Goal: Complete application form: Complete application form

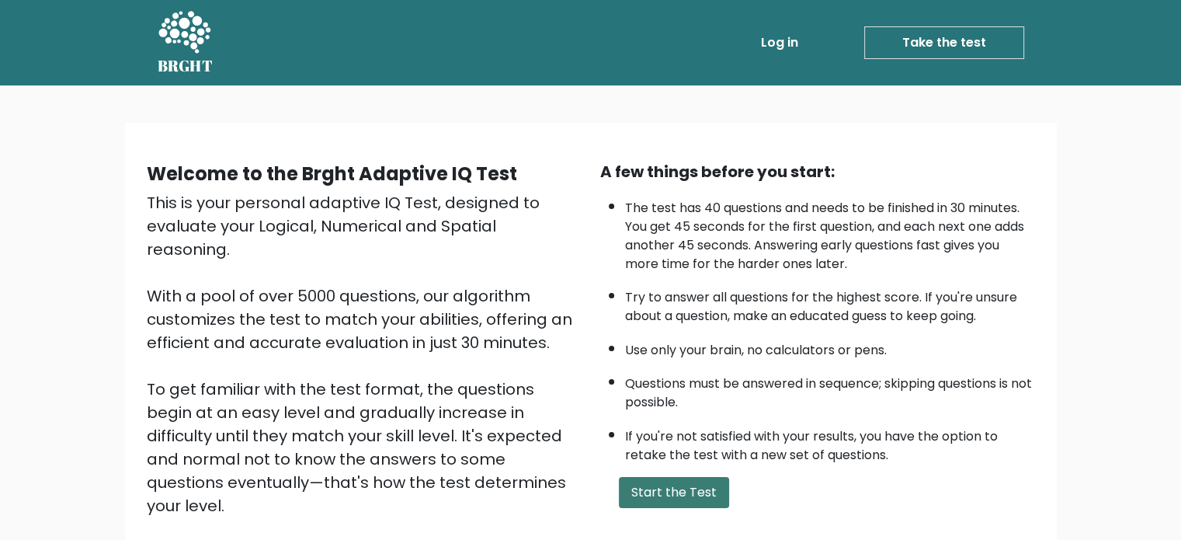
click at [707, 496] on button "Start the Test" at bounding box center [674, 492] width 110 height 31
click at [673, 263] on li "The test has 40 questions and needs to be finished in 30 minutes. You get 45 se…" at bounding box center [830, 232] width 410 height 82
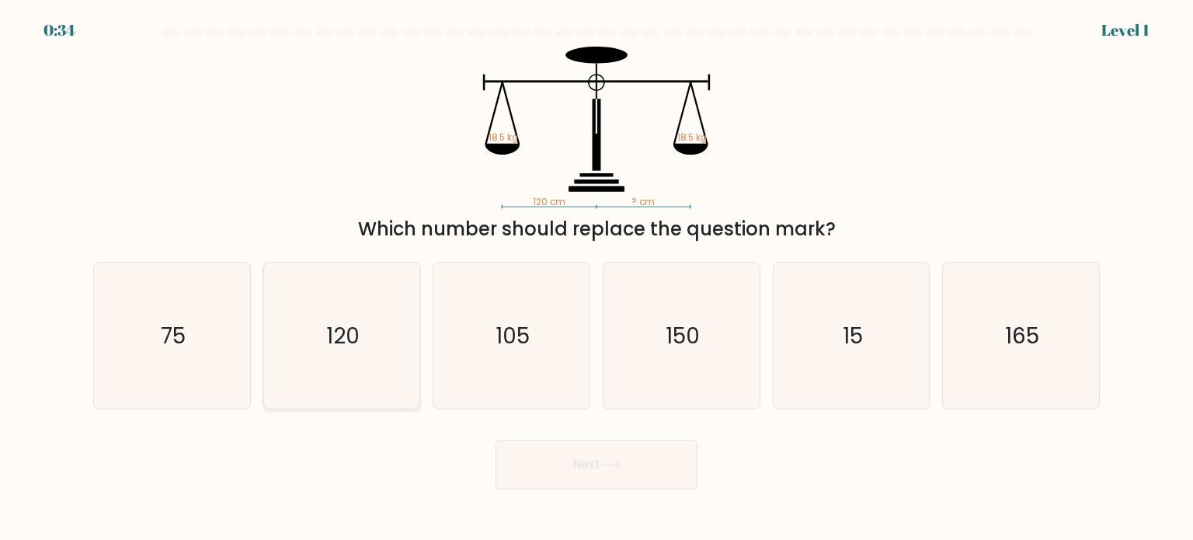
click at [395, 370] on icon "120" at bounding box center [342, 336] width 146 height 146
click at [596, 278] on input "b. 120" at bounding box center [596, 274] width 1 height 8
radio input "true"
click at [556, 464] on button "Next" at bounding box center [597, 465] width 202 height 50
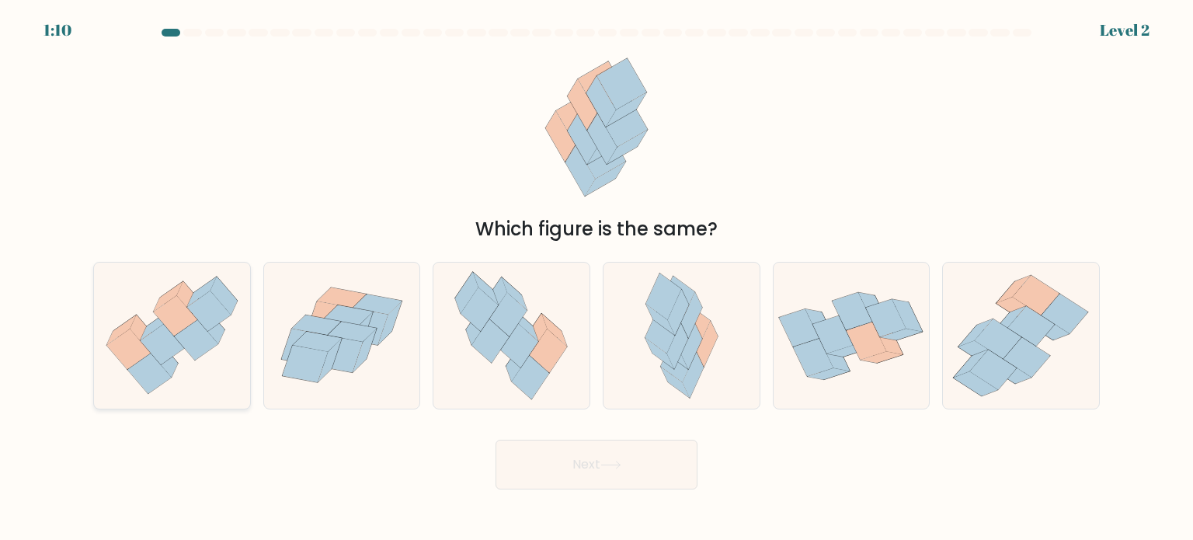
click at [184, 357] on icon at bounding box center [172, 335] width 156 height 134
click at [596, 278] on input "a." at bounding box center [596, 274] width 1 height 8
radio input "true"
click at [555, 457] on button "Next" at bounding box center [597, 465] width 202 height 50
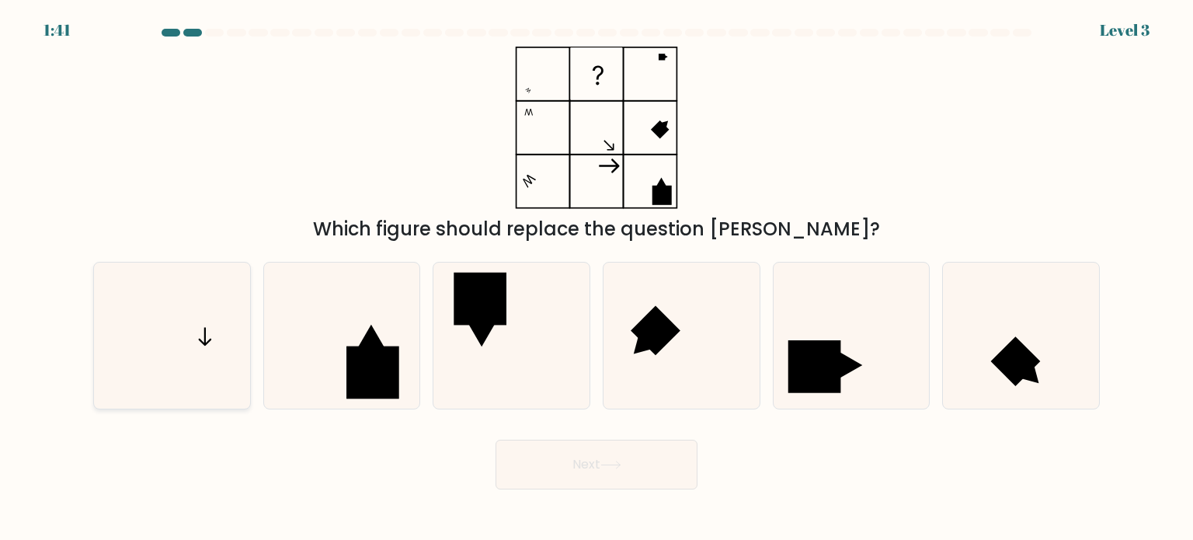
click at [173, 376] on icon at bounding box center [172, 336] width 146 height 146
click at [596, 278] on input "a." at bounding box center [596, 274] width 1 height 8
radio input "true"
click at [589, 457] on button "Next" at bounding box center [597, 465] width 202 height 50
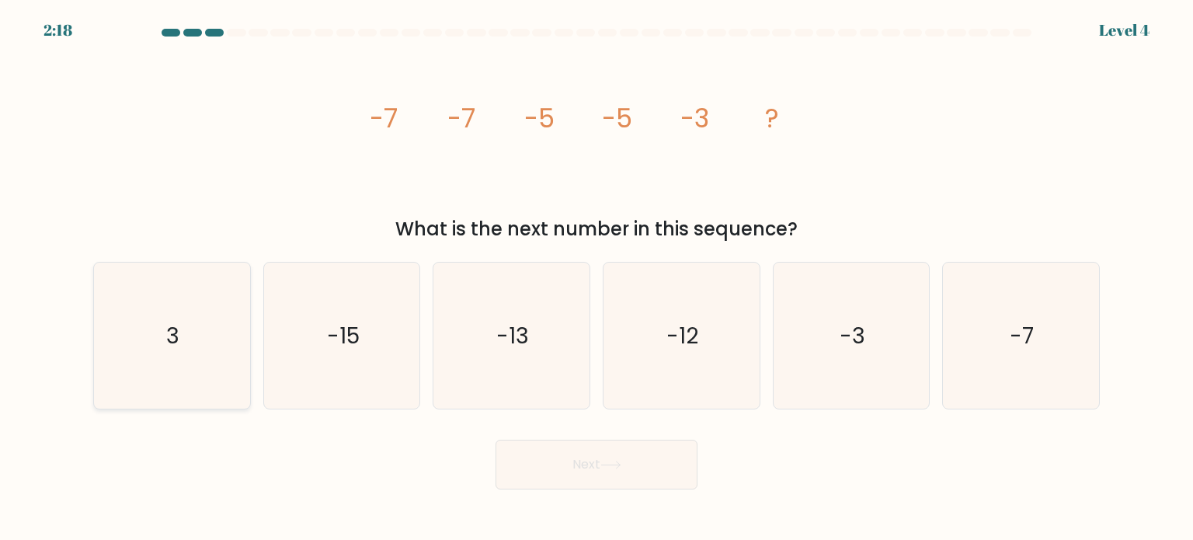
click at [177, 328] on text "3" at bounding box center [173, 334] width 13 height 31
click at [596, 278] on input "a. 3" at bounding box center [596, 274] width 1 height 8
radio input "true"
click at [546, 472] on button "Next" at bounding box center [597, 465] width 202 height 50
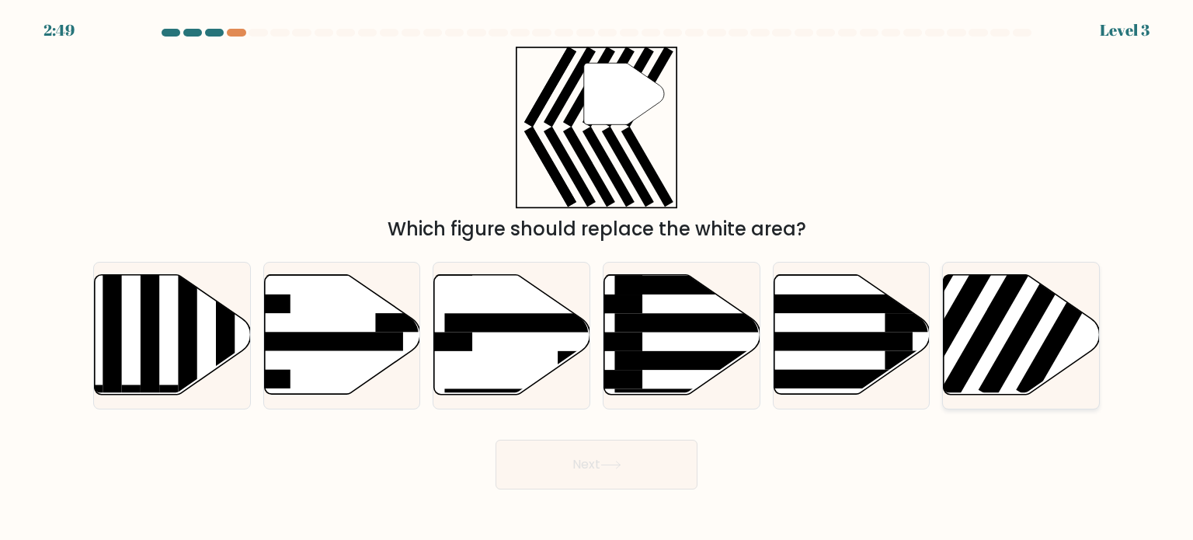
click at [994, 337] on icon at bounding box center [1022, 335] width 156 height 120
click at [597, 278] on input "f." at bounding box center [596, 274] width 1 height 8
radio input "true"
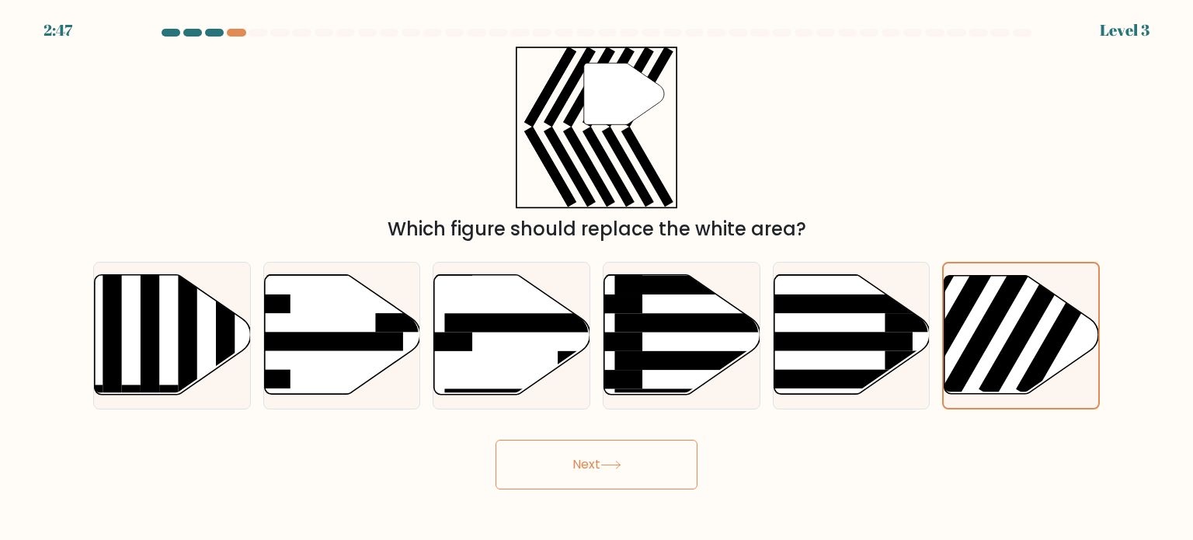
click at [649, 447] on button "Next" at bounding box center [597, 465] width 202 height 50
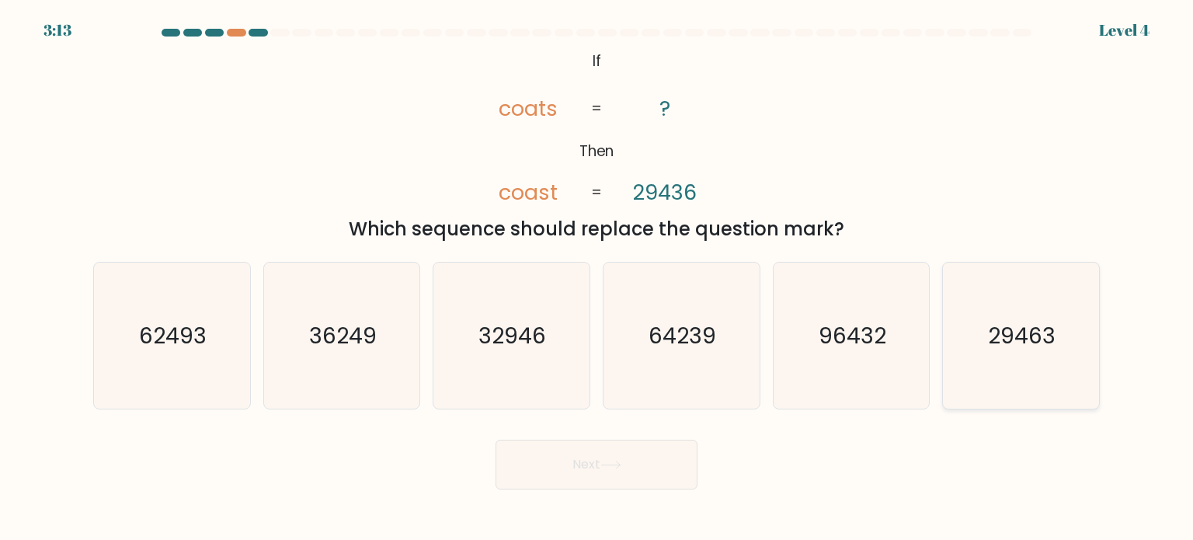
click at [1022, 360] on icon "29463" at bounding box center [1021, 336] width 146 height 146
click at [597, 278] on input "f. 29463" at bounding box center [596, 274] width 1 height 8
radio input "true"
click at [657, 453] on button "Next" at bounding box center [597, 465] width 202 height 50
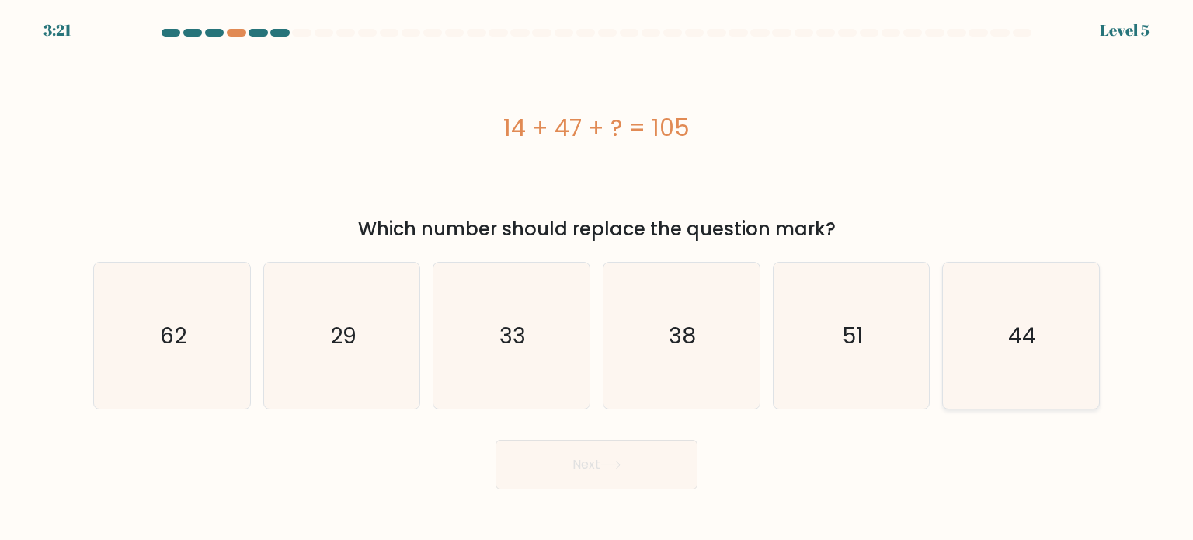
click at [1056, 363] on icon "44" at bounding box center [1021, 336] width 146 height 146
click at [597, 278] on input "f. 44" at bounding box center [596, 274] width 1 height 8
radio input "true"
click at [566, 484] on button "Next" at bounding box center [597, 465] width 202 height 50
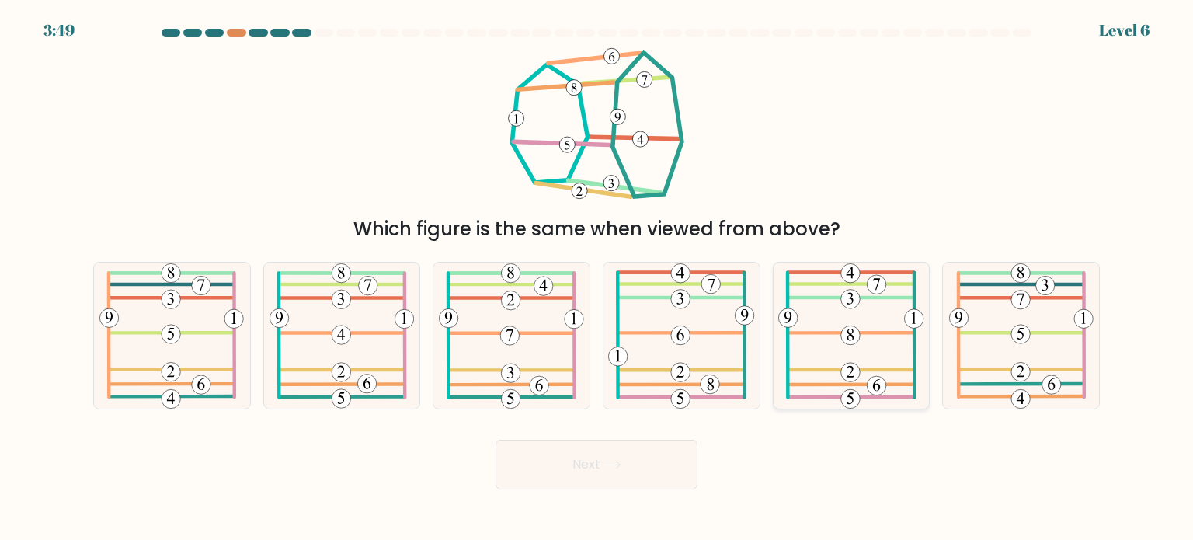
click at [795, 360] on icon at bounding box center [851, 336] width 146 height 146
click at [597, 278] on input "e." at bounding box center [596, 274] width 1 height 8
radio input "true"
click at [631, 450] on button "Next" at bounding box center [597, 465] width 202 height 50
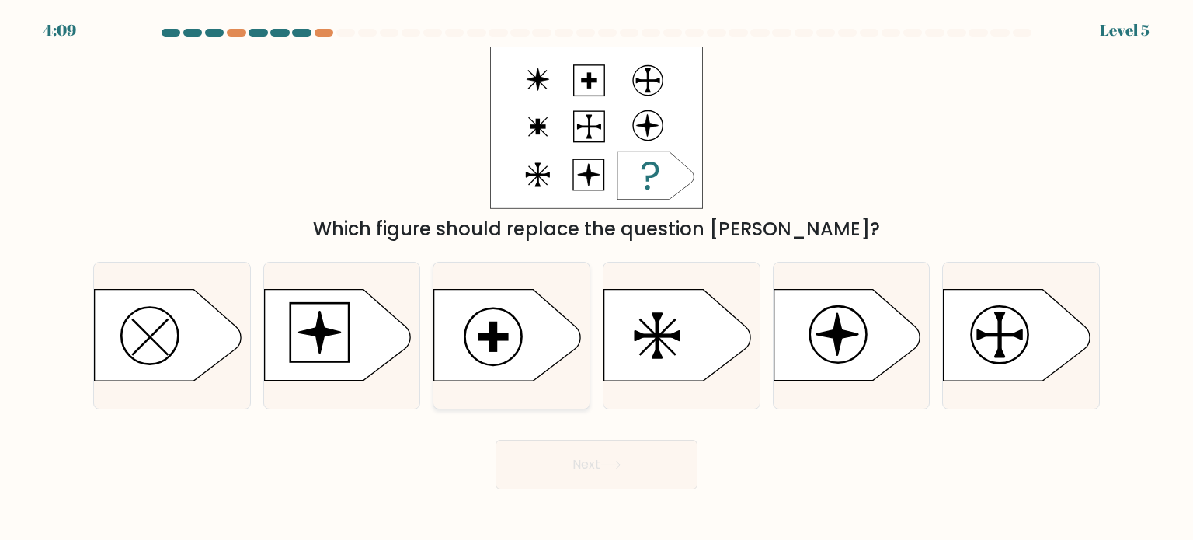
click at [552, 350] on icon at bounding box center [507, 335] width 146 height 91
click at [596, 278] on input "c." at bounding box center [596, 274] width 1 height 8
radio input "true"
click at [580, 468] on button "Next" at bounding box center [597, 465] width 202 height 50
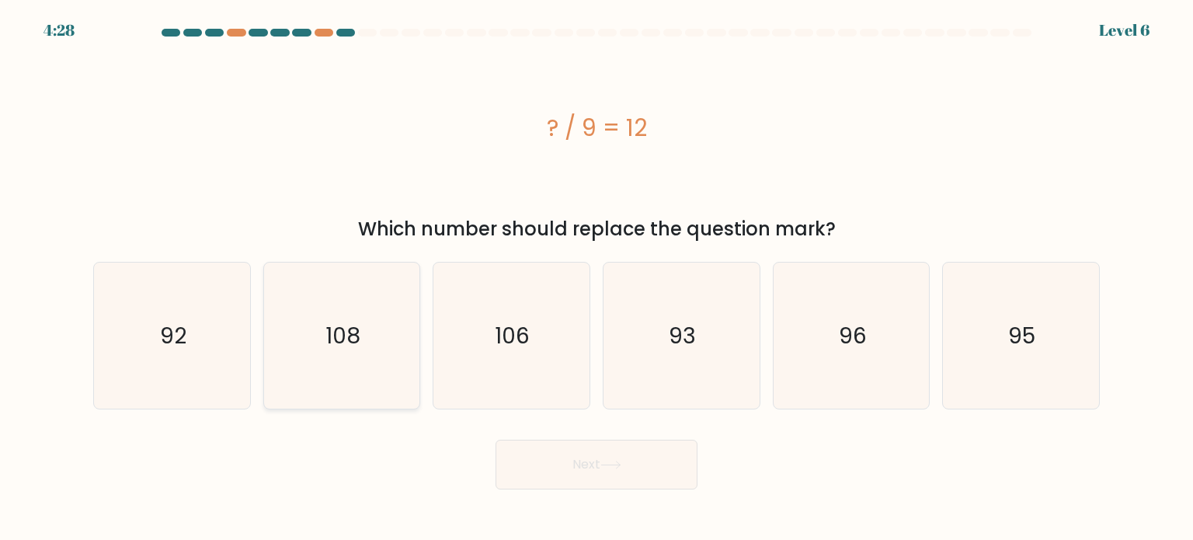
click at [312, 343] on icon "108" at bounding box center [342, 336] width 146 height 146
click at [596, 278] on input "b. 108" at bounding box center [596, 274] width 1 height 8
radio input "true"
click at [564, 454] on button "Next" at bounding box center [597, 465] width 202 height 50
click at [556, 478] on button "Next" at bounding box center [597, 465] width 202 height 50
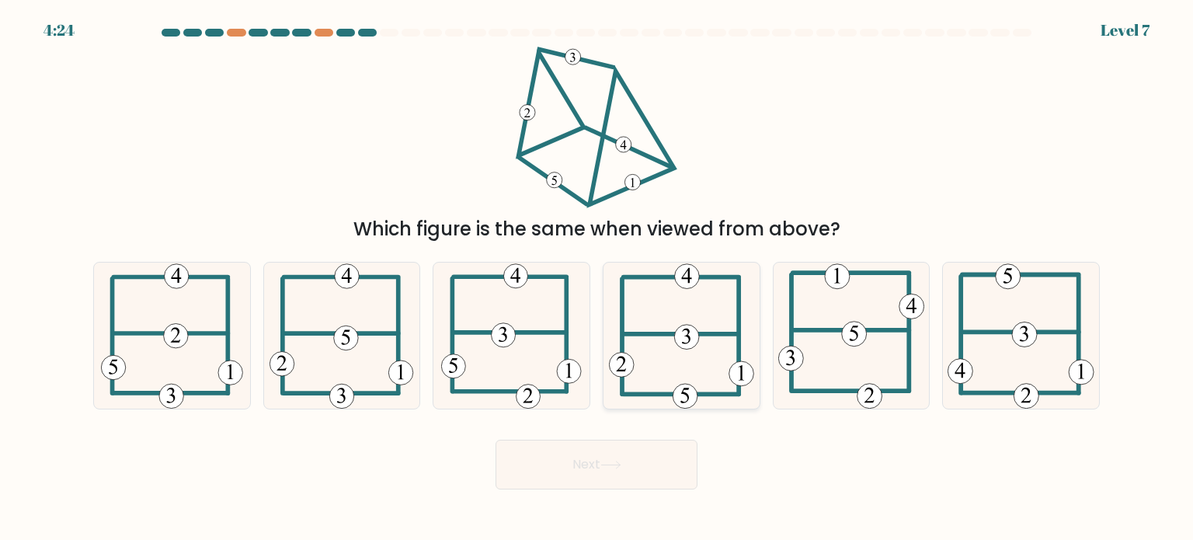
drag, startPoint x: 679, startPoint y: 360, endPoint x: 656, endPoint y: 388, distance: 35.9
click at [656, 388] on icon at bounding box center [681, 336] width 145 height 146
click at [597, 278] on input "d." at bounding box center [596, 274] width 1 height 8
radio input "true"
click at [656, 388] on icon at bounding box center [682, 335] width 144 height 144
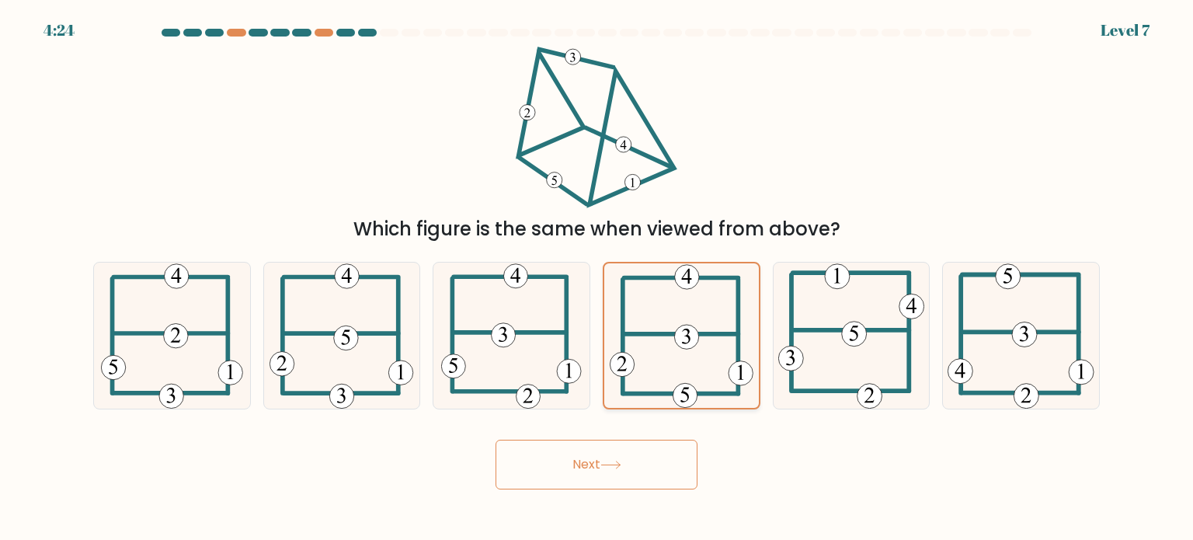
click at [597, 278] on input "d." at bounding box center [596, 274] width 1 height 8
click at [653, 448] on button "Next" at bounding box center [597, 465] width 202 height 50
click at [659, 470] on button "Next" at bounding box center [597, 465] width 202 height 50
click at [699, 350] on icon at bounding box center [682, 335] width 144 height 144
click at [597, 278] on input "d." at bounding box center [596, 274] width 1 height 8
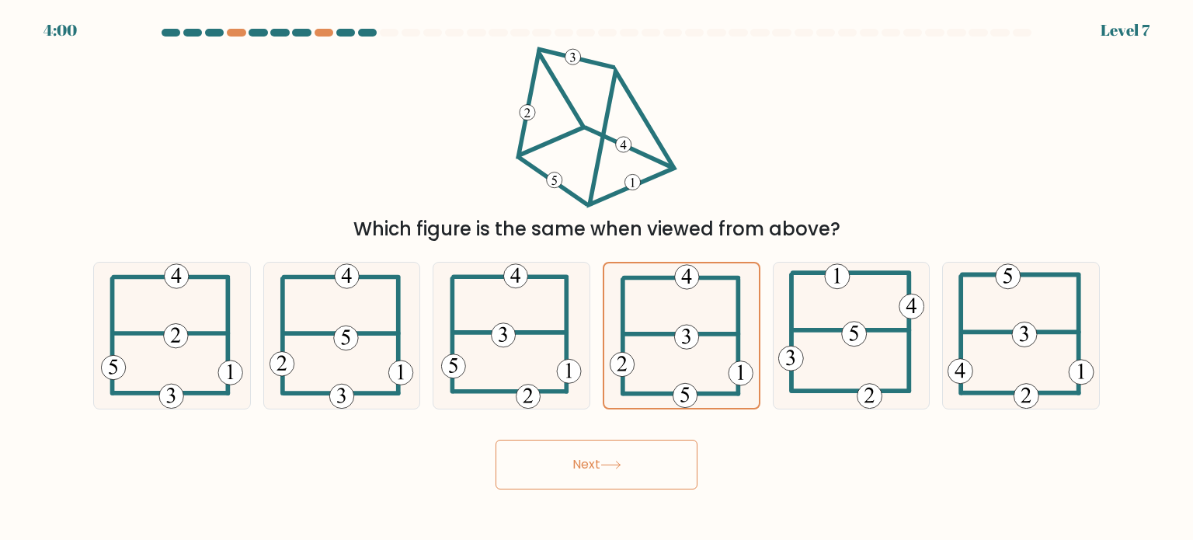
click at [673, 455] on button "Next" at bounding box center [597, 465] width 202 height 50
click at [732, 354] on icon at bounding box center [682, 335] width 144 height 144
click at [597, 278] on input "d." at bounding box center [596, 274] width 1 height 8
click at [732, 354] on icon at bounding box center [682, 335] width 144 height 144
click at [597, 278] on input "d." at bounding box center [596, 274] width 1 height 8
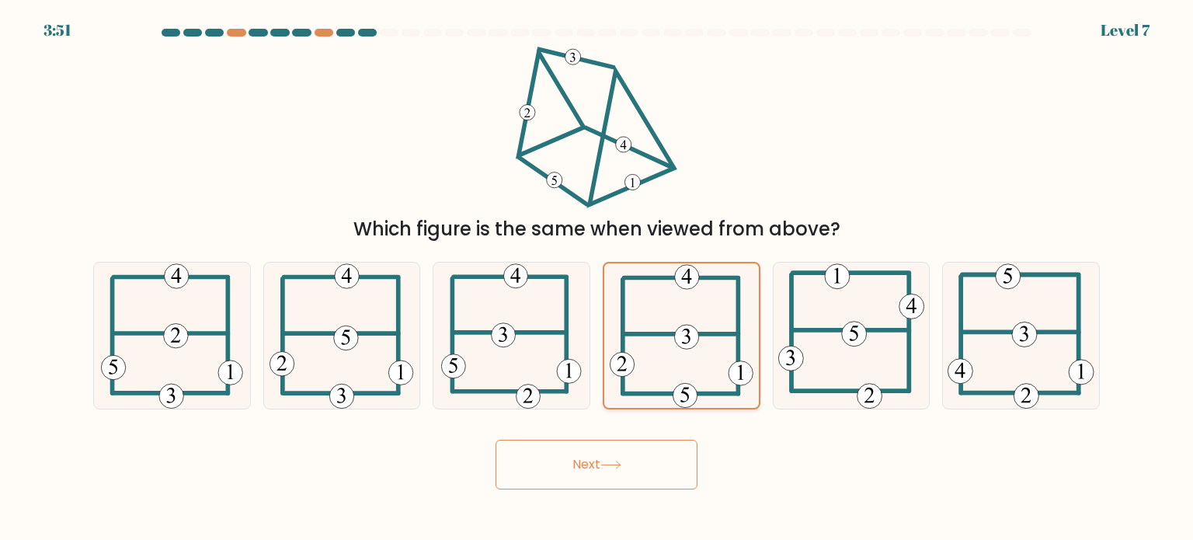
click at [732, 354] on icon at bounding box center [682, 335] width 144 height 144
click at [597, 278] on input "d." at bounding box center [596, 274] width 1 height 8
click at [653, 462] on button "Next" at bounding box center [597, 465] width 202 height 50
click at [789, 451] on div "Next" at bounding box center [596, 458] width 1025 height 61
click at [608, 475] on button "Next" at bounding box center [597, 465] width 202 height 50
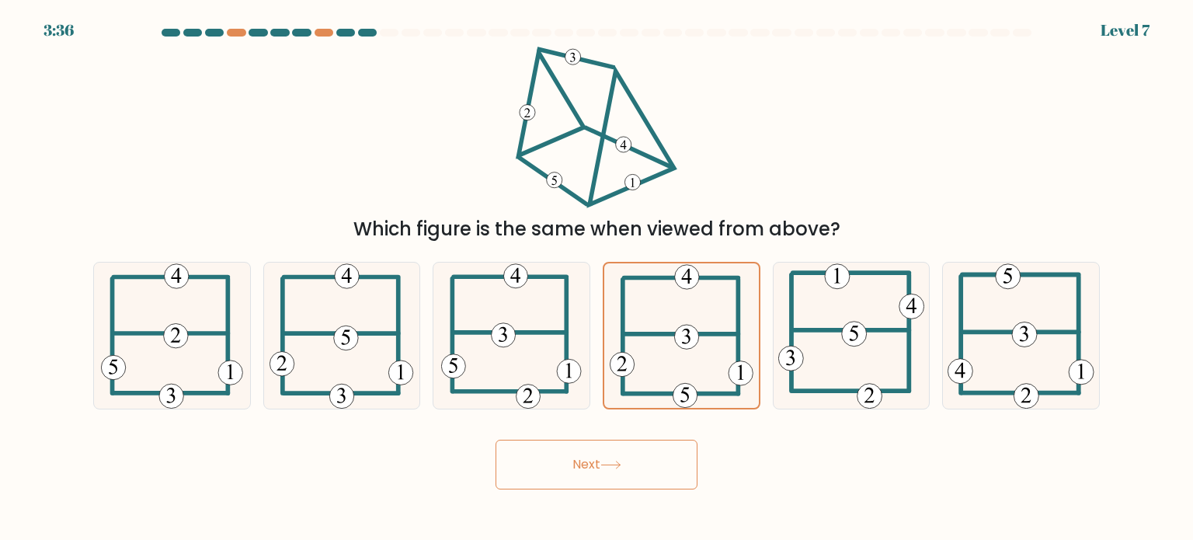
click at [608, 475] on button "Next" at bounding box center [597, 465] width 202 height 50
click at [728, 356] on icon at bounding box center [682, 335] width 144 height 144
click at [597, 278] on input "d." at bounding box center [596, 274] width 1 height 8
click at [728, 356] on icon at bounding box center [682, 335] width 144 height 144
click at [597, 278] on input "d." at bounding box center [596, 274] width 1 height 8
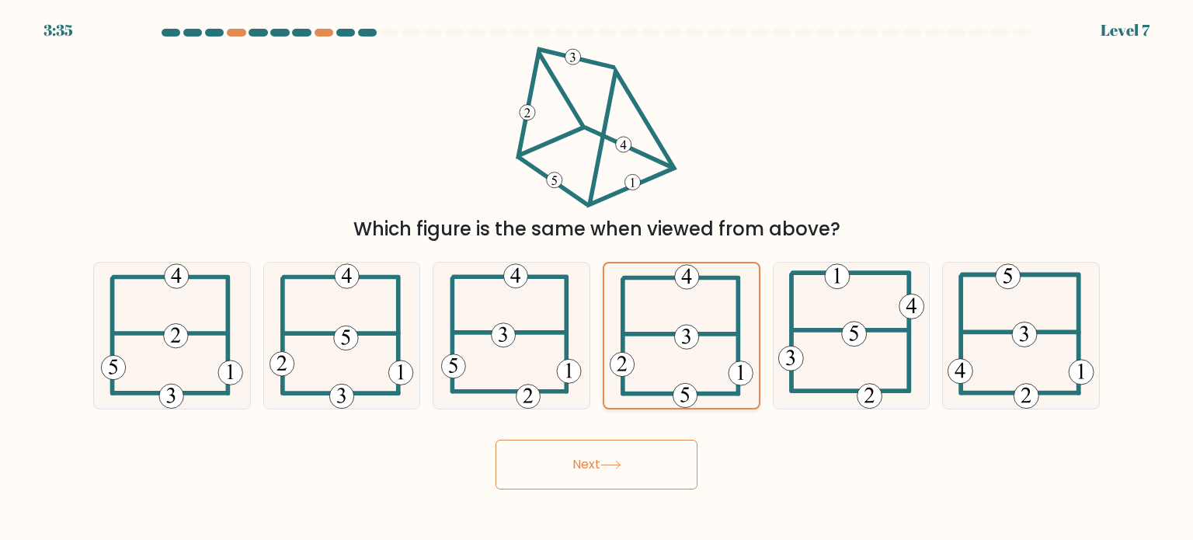
click at [728, 356] on icon at bounding box center [682, 335] width 144 height 144
click at [597, 278] on input "d." at bounding box center [596, 274] width 1 height 8
click at [728, 356] on icon at bounding box center [682, 335] width 144 height 144
click at [597, 278] on input "d." at bounding box center [596, 274] width 1 height 8
click at [570, 477] on button "Next" at bounding box center [597, 465] width 202 height 50
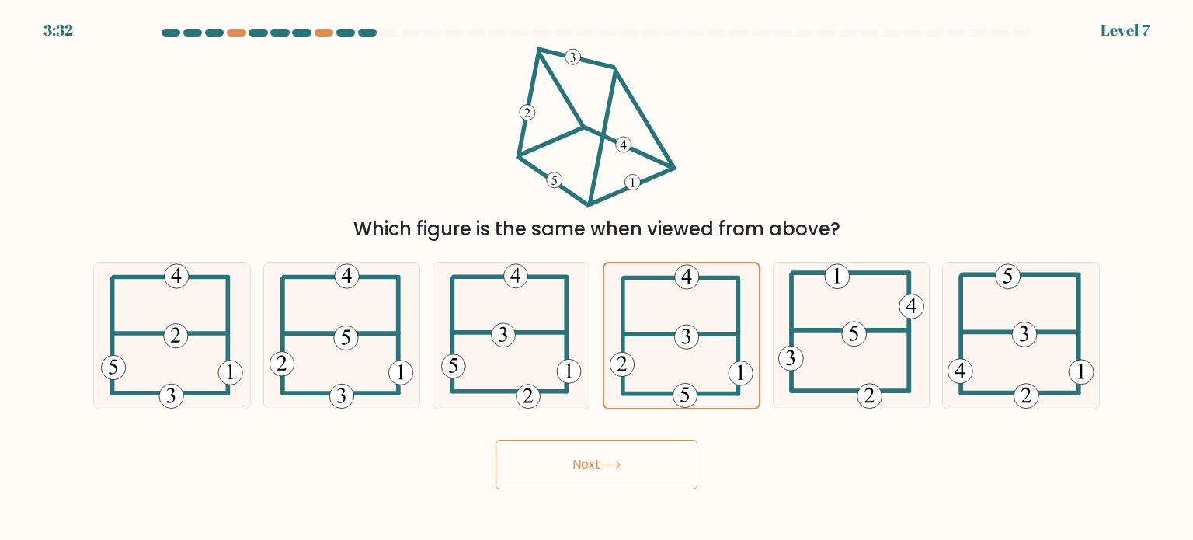
click at [640, 454] on button "Next" at bounding box center [597, 465] width 202 height 50
click at [861, 442] on div "Next" at bounding box center [596, 458] width 1025 height 61
click at [614, 471] on button "Next" at bounding box center [597, 465] width 202 height 50
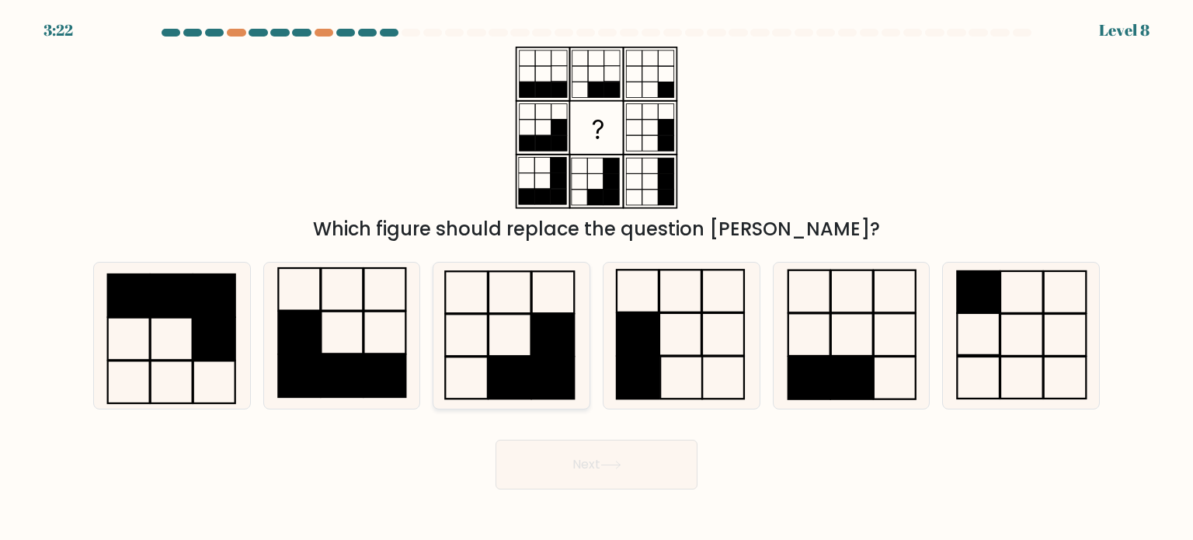
click at [494, 358] on rect at bounding box center [510, 377] width 43 height 42
click at [596, 278] on input "c." at bounding box center [596, 274] width 1 height 8
radio input "true"
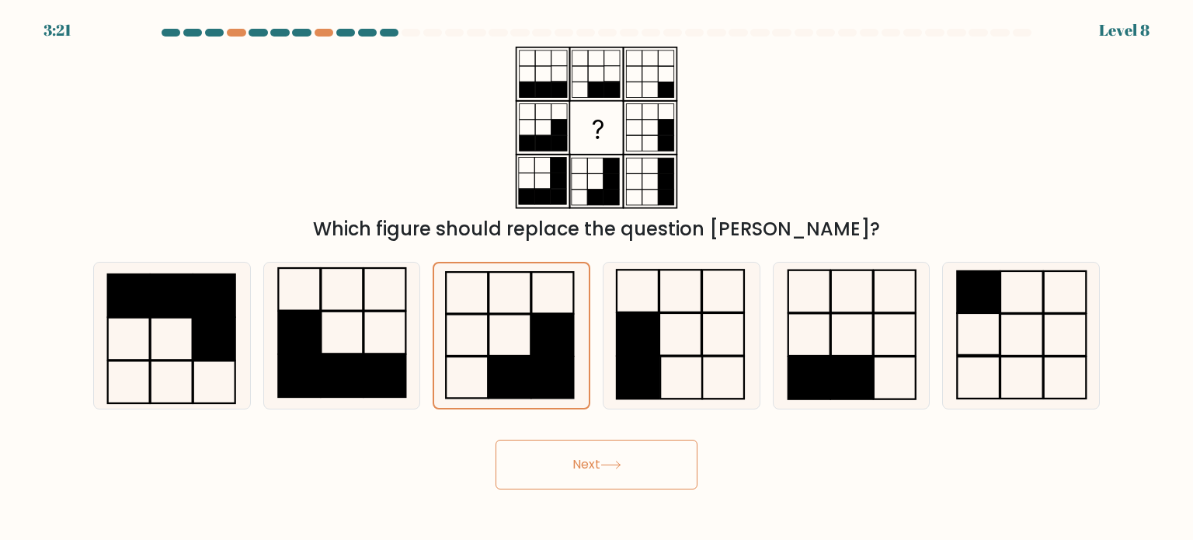
click at [601, 469] on button "Next" at bounding box center [597, 465] width 202 height 50
click at [628, 482] on button "Next" at bounding box center [597, 465] width 202 height 50
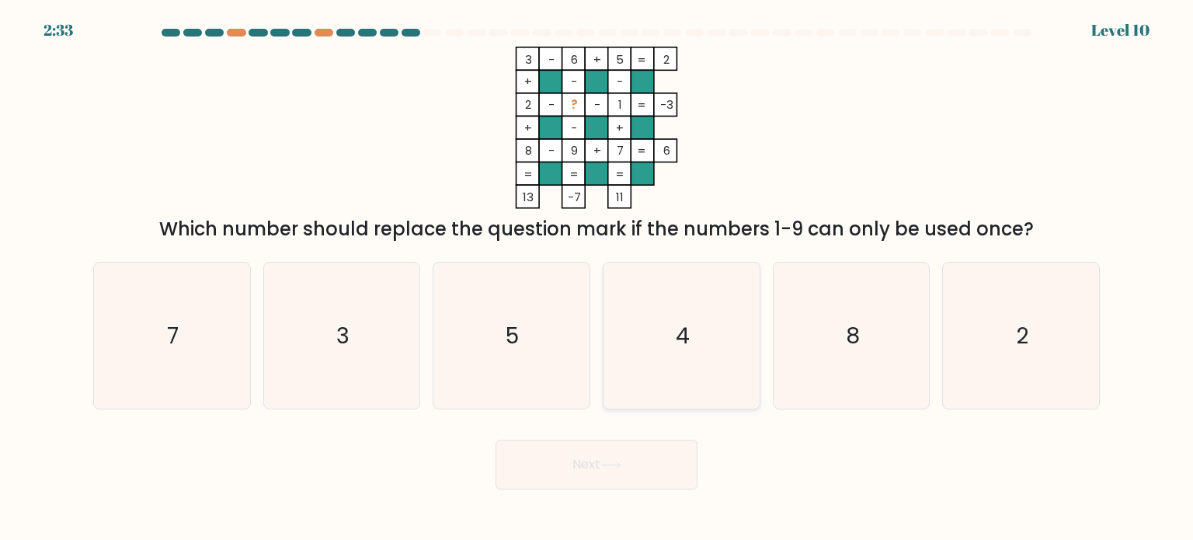
click at [721, 346] on icon "4" at bounding box center [681, 336] width 146 height 146
click at [597, 278] on input "d. 4" at bounding box center [596, 274] width 1 height 8
radio input "true"
click at [669, 475] on button "Next" at bounding box center [597, 465] width 202 height 50
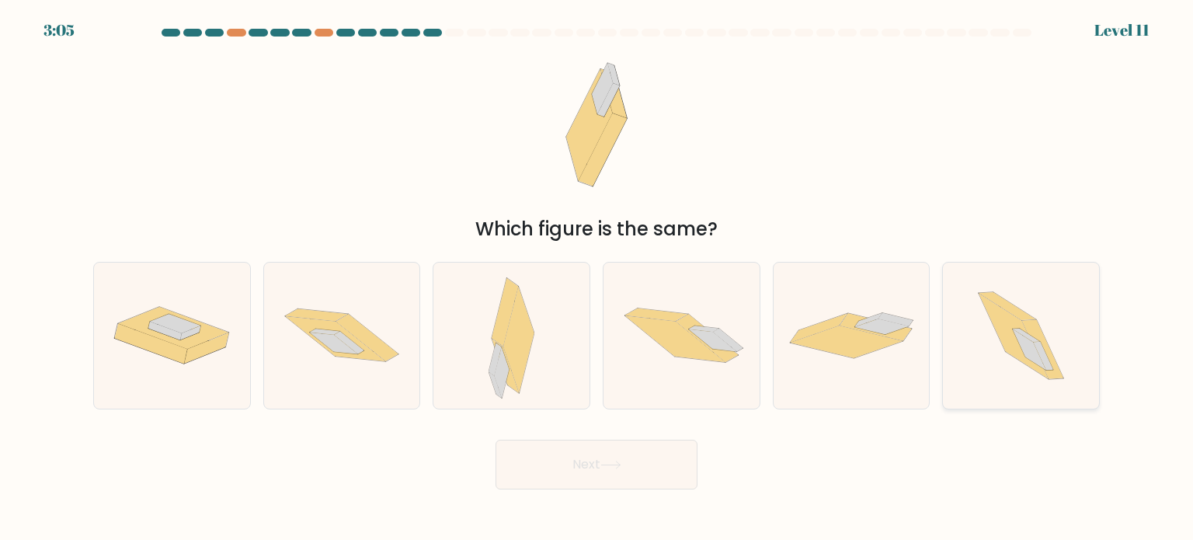
click at [986, 313] on icon at bounding box center [1021, 336] width 130 height 146
click at [597, 278] on input "f." at bounding box center [596, 274] width 1 height 8
radio input "true"
click at [653, 470] on button "Next" at bounding box center [597, 465] width 202 height 50
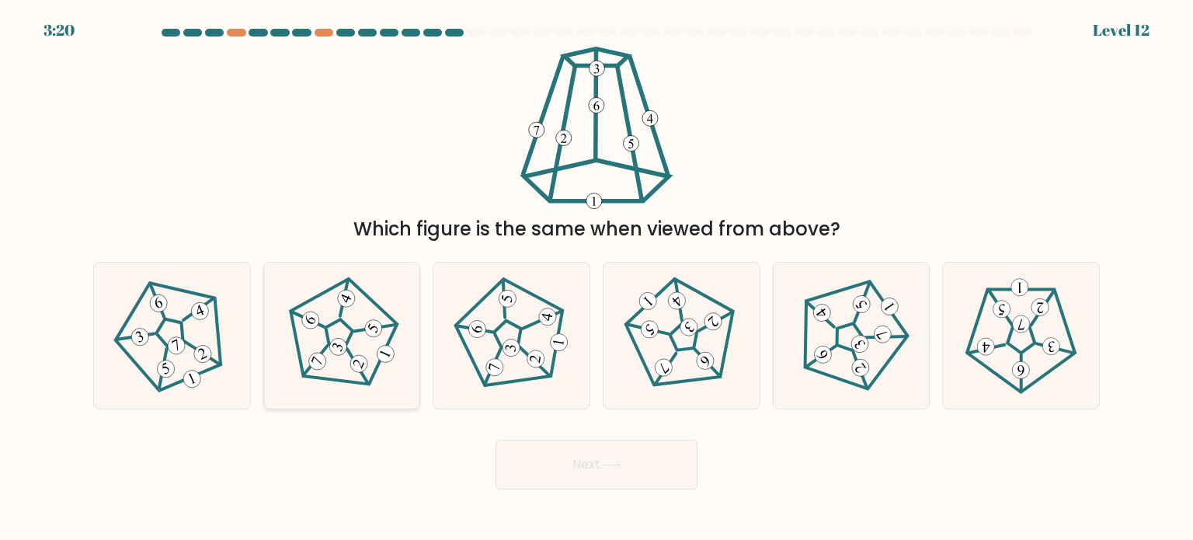
click at [353, 342] on icon at bounding box center [341, 334] width 117 height 117
click at [596, 278] on input "b." at bounding box center [596, 274] width 1 height 8
radio input "true"
click at [564, 483] on button "Next" at bounding box center [597, 465] width 202 height 50
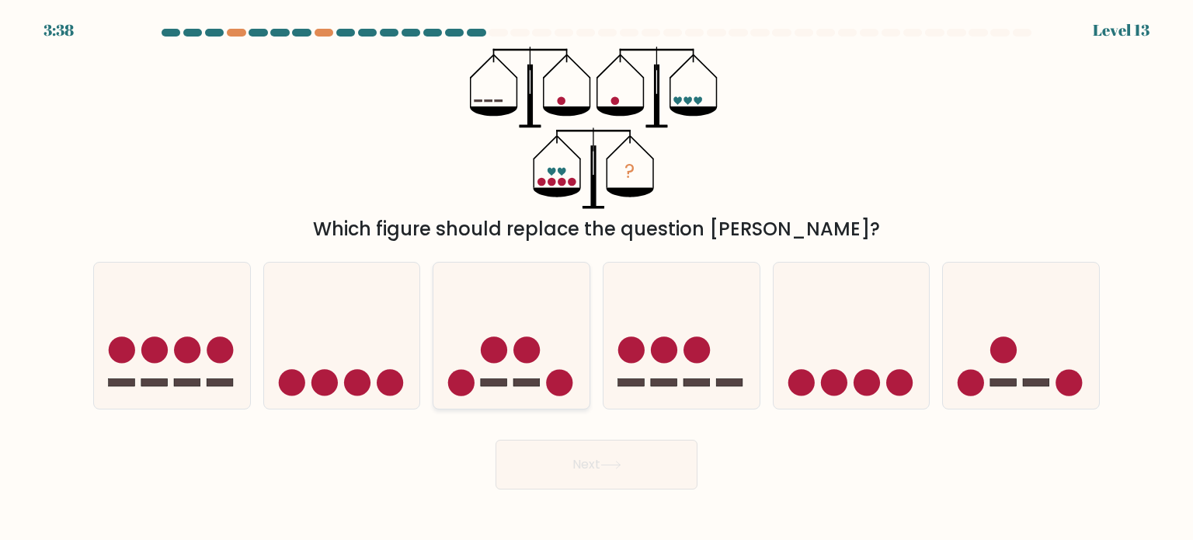
click at [527, 388] on icon at bounding box center [511, 335] width 156 height 129
click at [596, 278] on input "c." at bounding box center [596, 274] width 1 height 8
radio input "true"
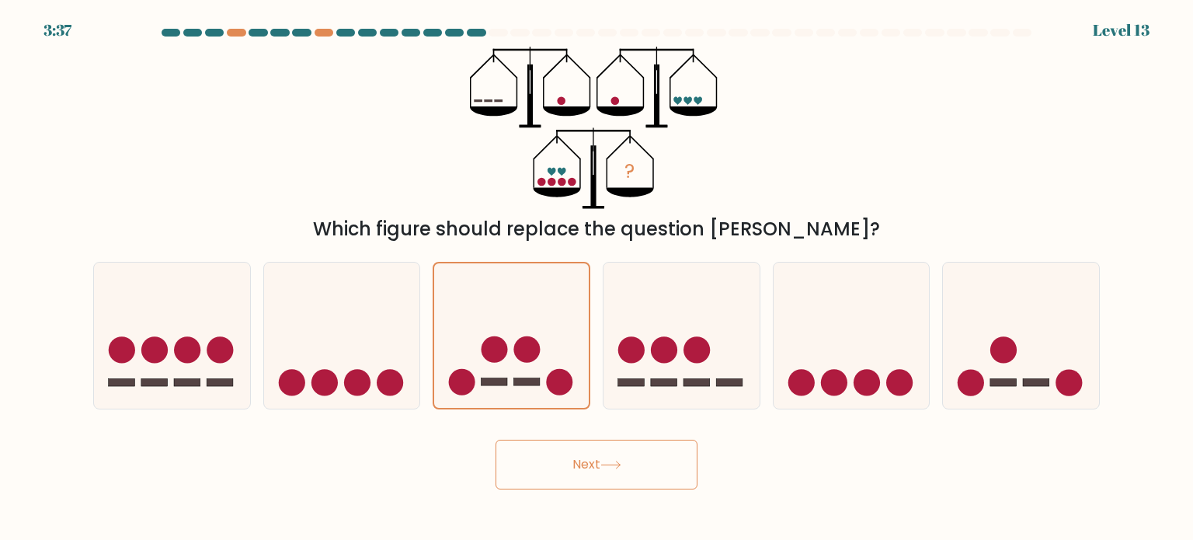
click at [591, 464] on button "Next" at bounding box center [597, 465] width 202 height 50
click at [643, 475] on button "Next" at bounding box center [597, 465] width 202 height 50
click at [929, 487] on div "Next" at bounding box center [596, 458] width 1025 height 61
click at [669, 471] on button "Next" at bounding box center [597, 465] width 202 height 50
click at [823, 110] on div "? Which figure should replace the question mark?" at bounding box center [596, 145] width 1025 height 196
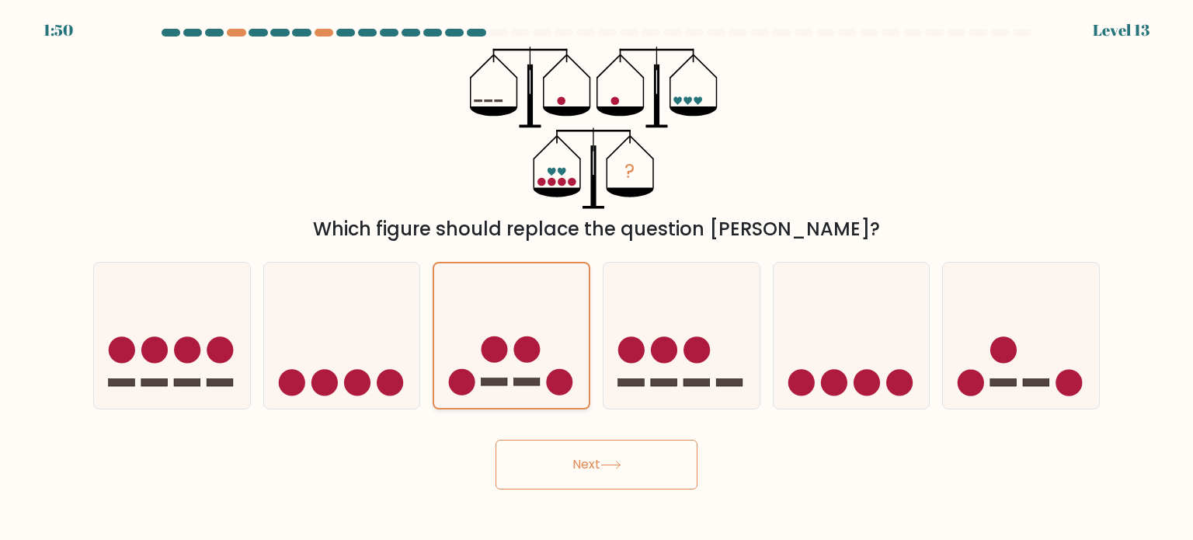
click at [519, 356] on circle at bounding box center [527, 349] width 26 height 26
click at [596, 278] on input "c." at bounding box center [596, 274] width 1 height 8
click at [571, 454] on button "Next" at bounding box center [597, 465] width 202 height 50
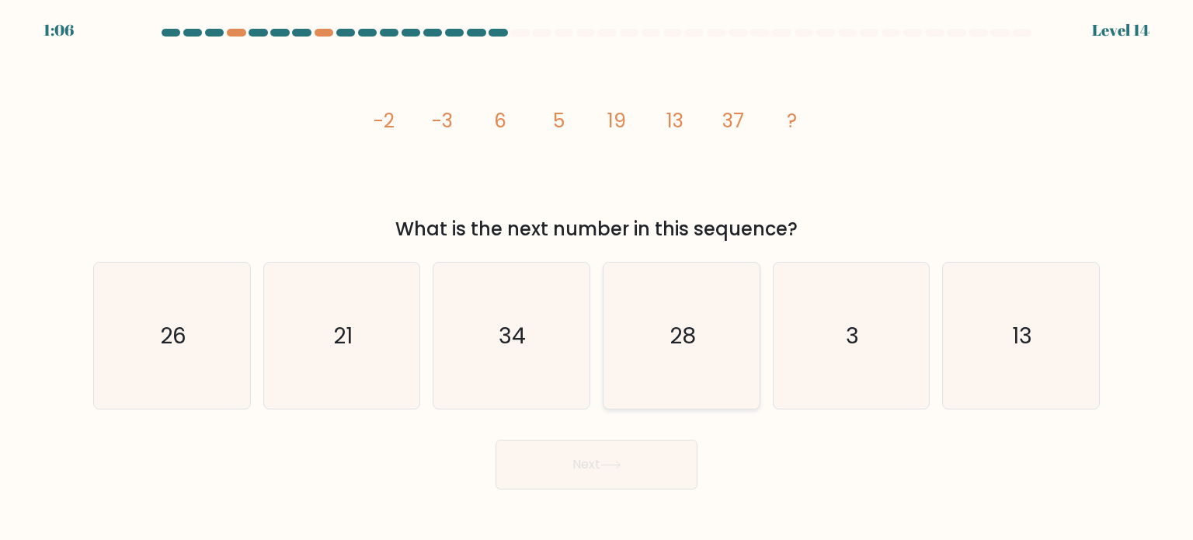
click at [690, 329] on text "28" at bounding box center [682, 334] width 26 height 31
click at [597, 278] on input "d. 28" at bounding box center [596, 274] width 1 height 8
radio input "true"
click at [581, 356] on icon "34" at bounding box center [511, 336] width 146 height 146
click at [596, 278] on input "c. 34" at bounding box center [596, 274] width 1 height 8
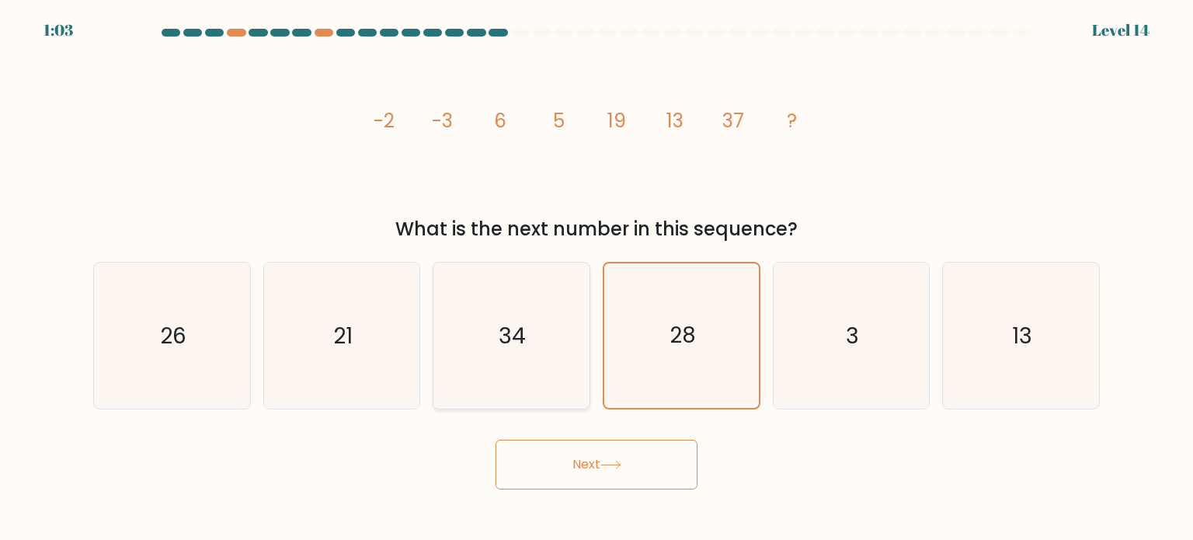
radio input "true"
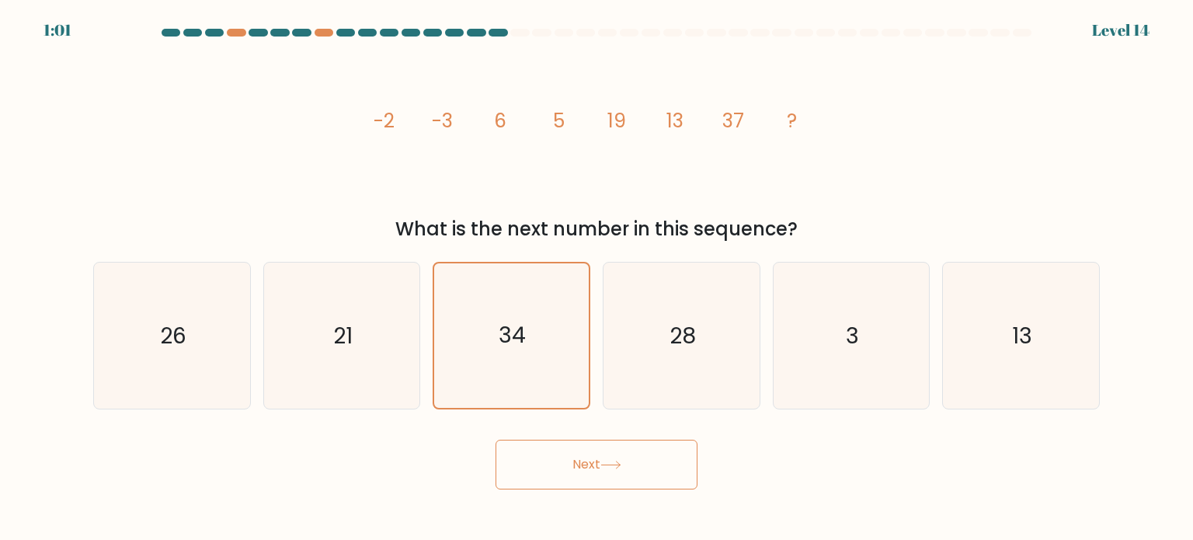
click at [603, 457] on button "Next" at bounding box center [597, 465] width 202 height 50
click at [621, 459] on button "Next" at bounding box center [597, 465] width 202 height 50
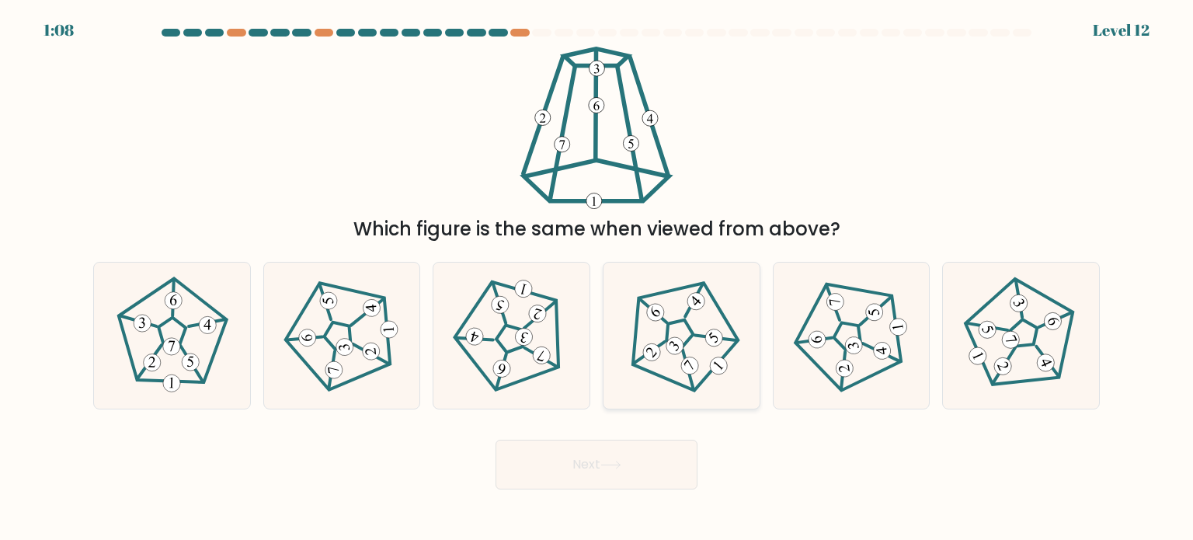
click at [710, 388] on icon at bounding box center [681, 334] width 117 height 117
click at [597, 278] on input "d." at bounding box center [596, 274] width 1 height 8
radio input "true"
click at [631, 475] on button "Next" at bounding box center [597, 465] width 202 height 50
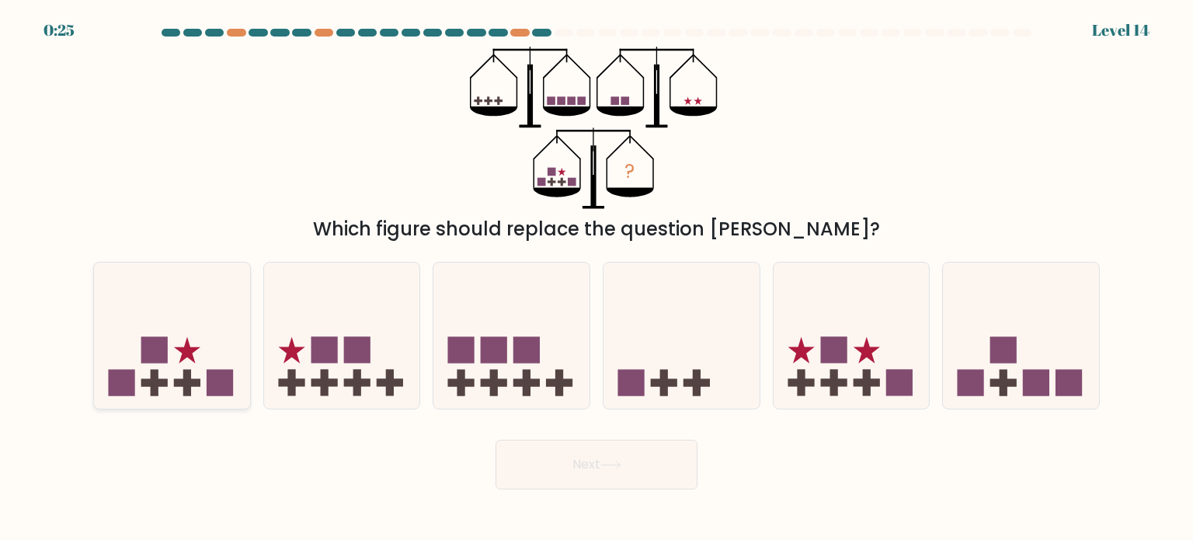
click at [202, 330] on icon at bounding box center [172, 335] width 156 height 129
click at [596, 278] on input "a." at bounding box center [596, 274] width 1 height 8
radio input "true"
click at [610, 463] on icon at bounding box center [610, 465] width 21 height 9
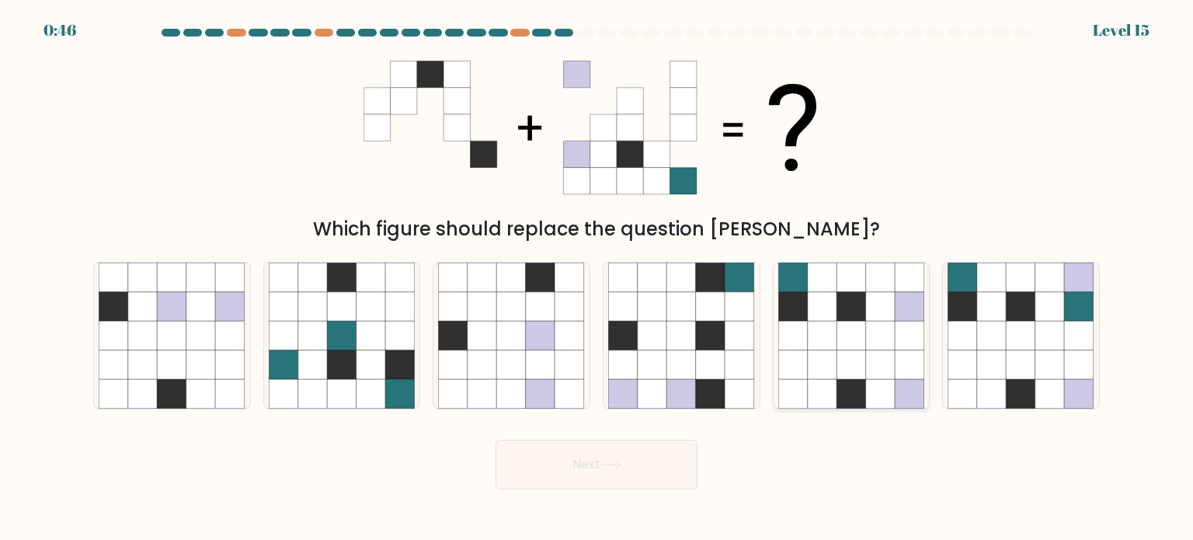
click at [861, 294] on icon at bounding box center [851, 306] width 30 height 30
click at [597, 278] on input "e." at bounding box center [596, 274] width 1 height 8
radio input "true"
click at [611, 459] on button "Next" at bounding box center [597, 465] width 202 height 50
